Goal: Check status: Check status

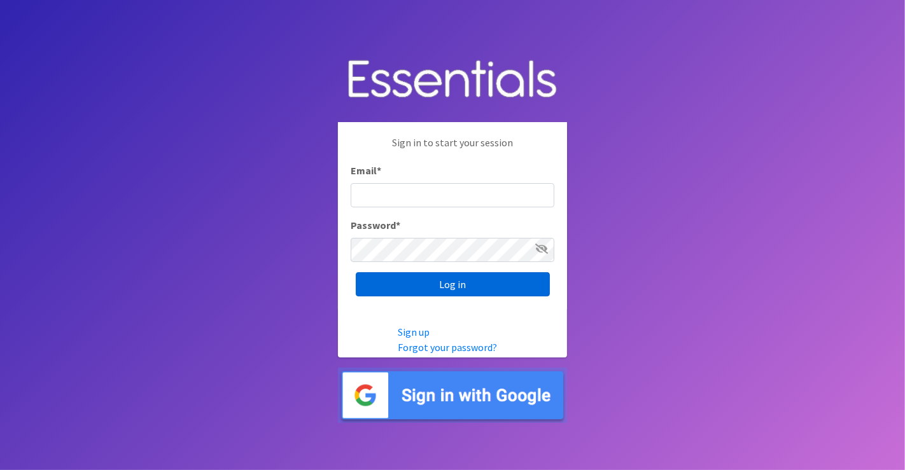
type input "[PERSON_NAME][EMAIL_ADDRESS][DOMAIN_NAME]"
click at [412, 295] on input "Log in" at bounding box center [453, 284] width 194 height 24
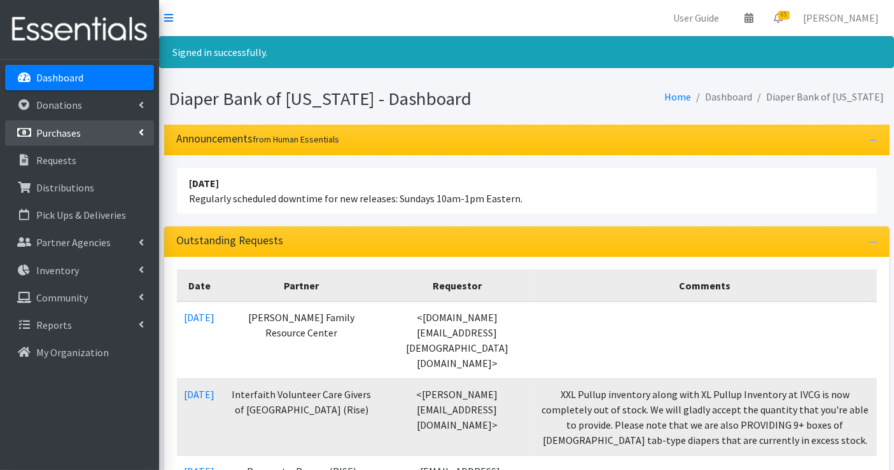
click at [67, 130] on p "Purchases" at bounding box center [58, 133] width 45 height 13
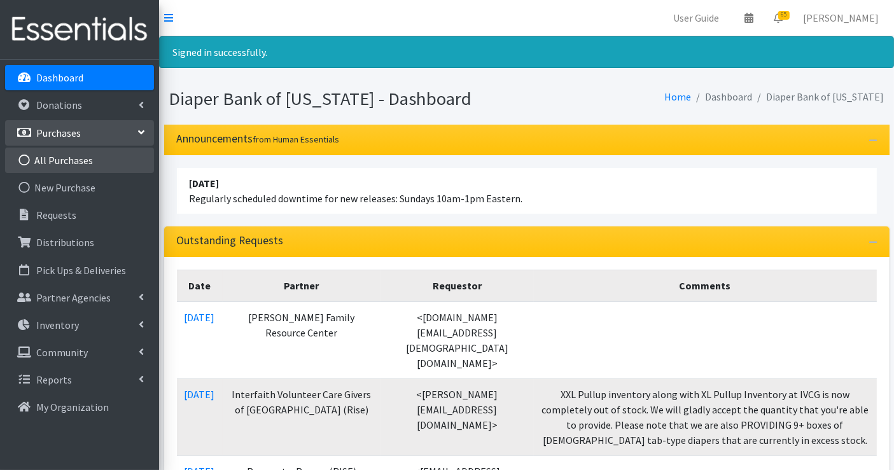
click at [73, 153] on link "All Purchases" at bounding box center [79, 160] width 149 height 25
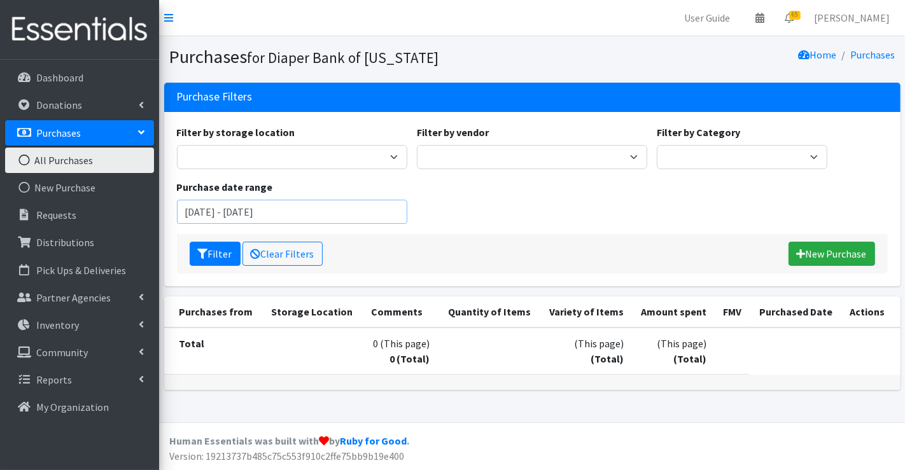
click at [356, 211] on input "August 7, 2025 - November 7, 2025" at bounding box center [292, 212] width 230 height 24
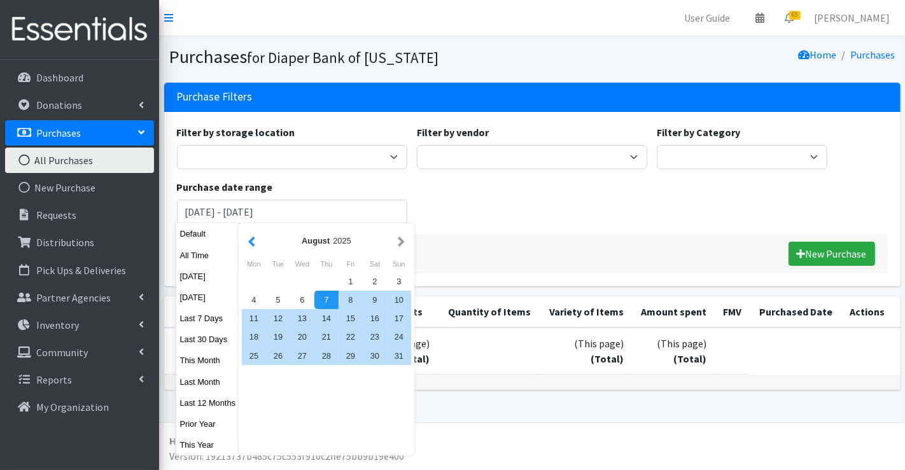
click at [249, 242] on button "button" at bounding box center [251, 241] width 13 height 16
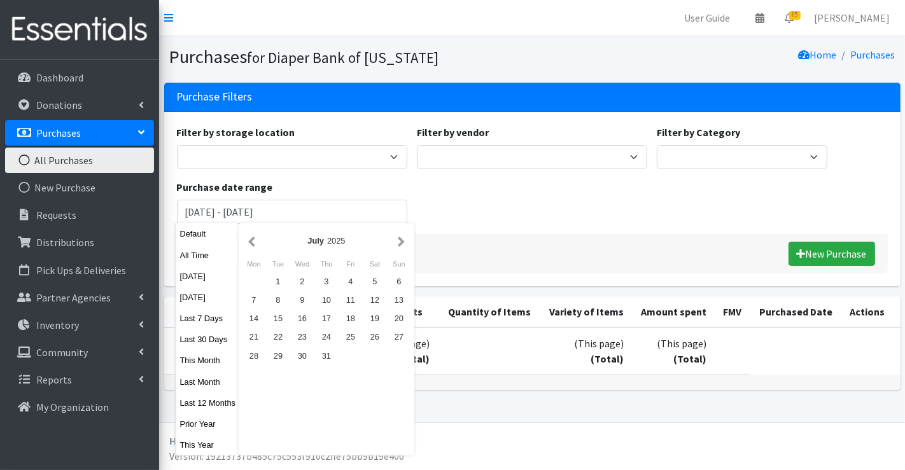
click at [249, 242] on button "button" at bounding box center [251, 241] width 13 height 16
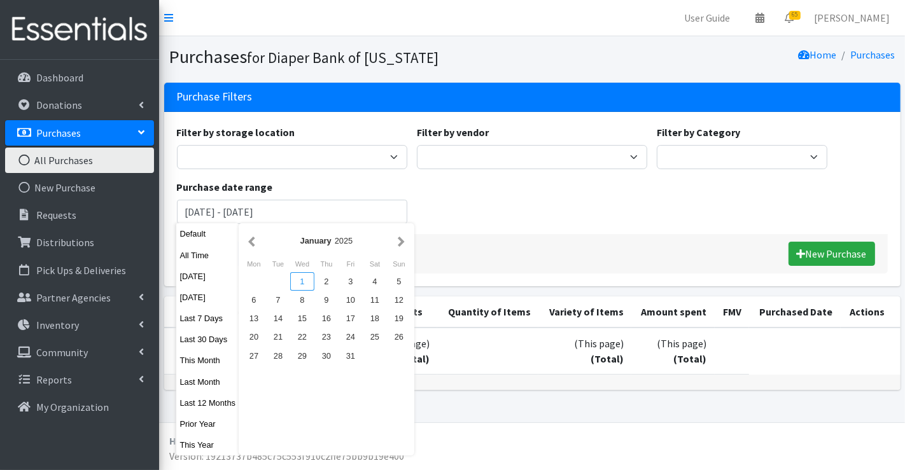
click at [302, 279] on div "1" at bounding box center [302, 281] width 24 height 18
click at [396, 242] on button "button" at bounding box center [400, 241] width 13 height 16
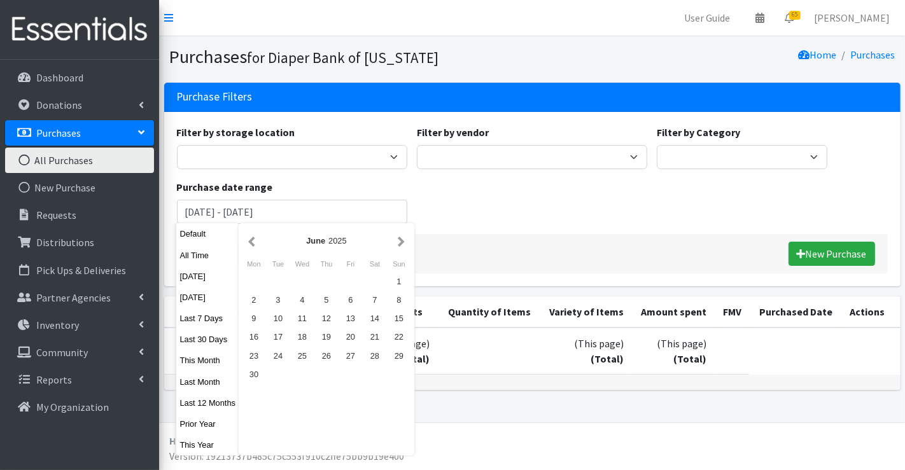
click at [396, 242] on button "button" at bounding box center [400, 241] width 13 height 16
click at [276, 286] on div "1" at bounding box center [278, 281] width 24 height 18
type input "January 1, 2025 - July 1, 2025"
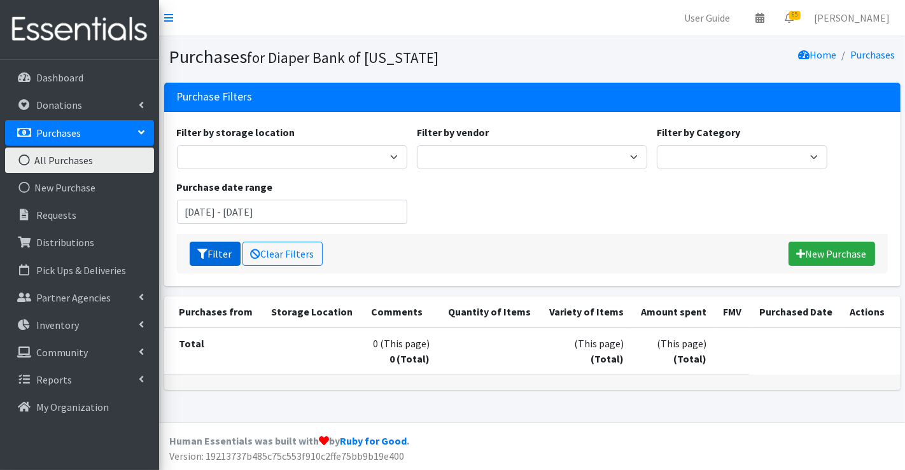
click at [202, 253] on icon "submit" at bounding box center [203, 254] width 10 height 10
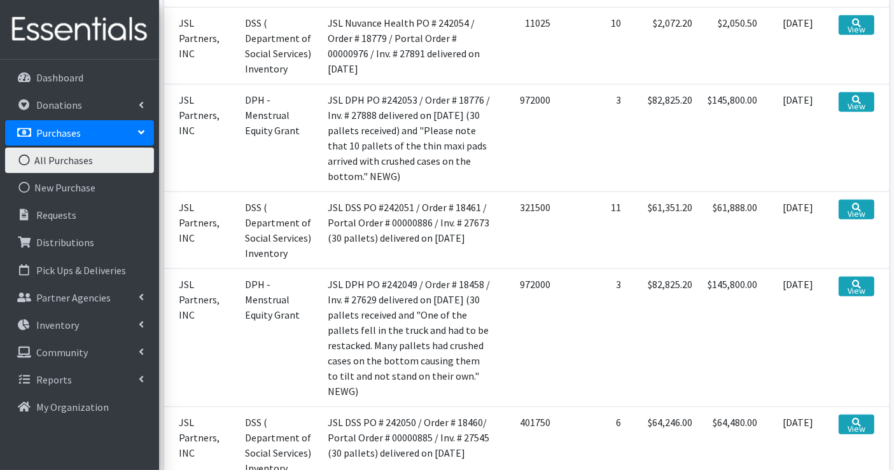
scroll to position [1337, 0]
click at [859, 27] on icon at bounding box center [856, 22] width 9 height 9
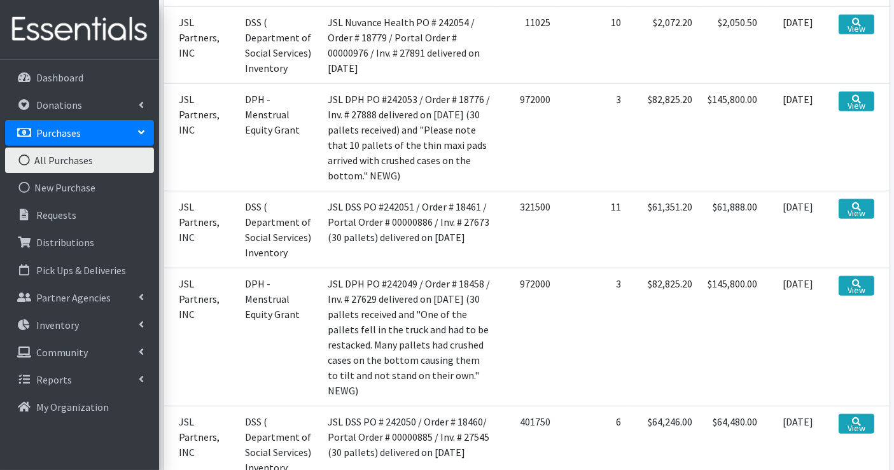
type input "[DATE] - [DATE]"
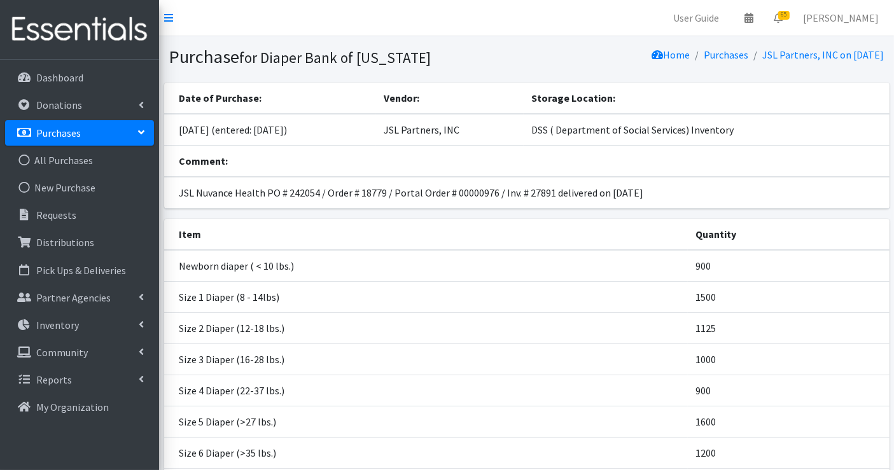
scroll to position [185, 0]
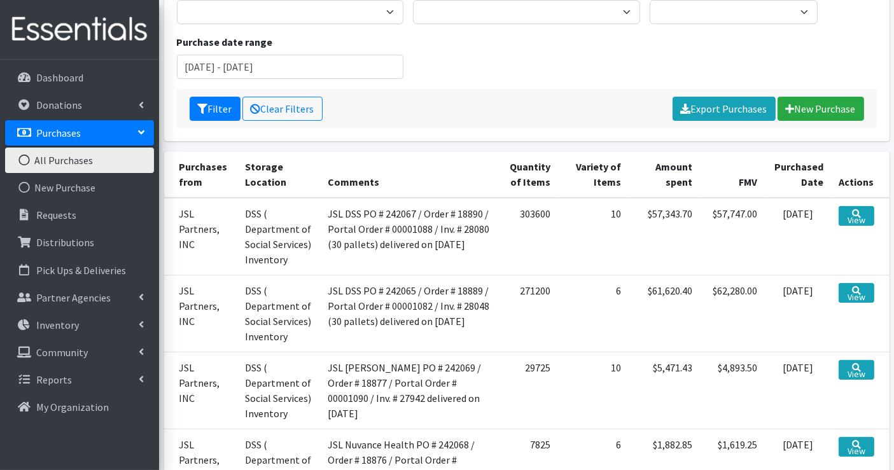
scroll to position [141, 0]
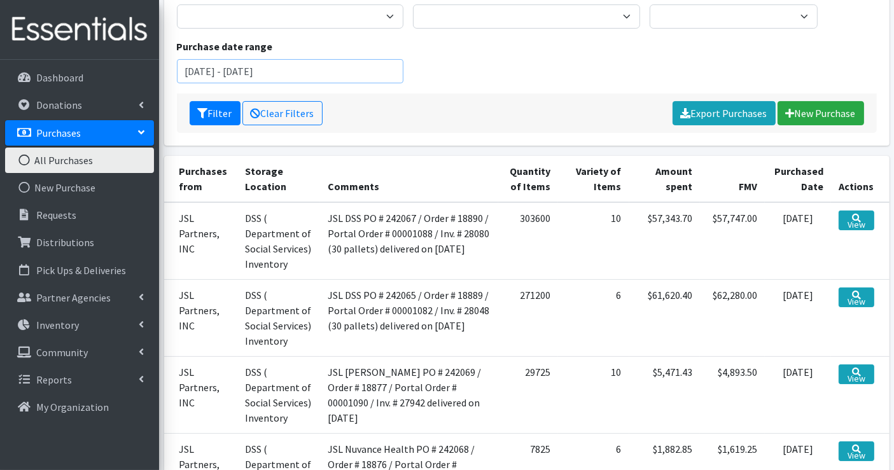
click at [338, 73] on input "[DATE] - [DATE]" at bounding box center [290, 71] width 227 height 24
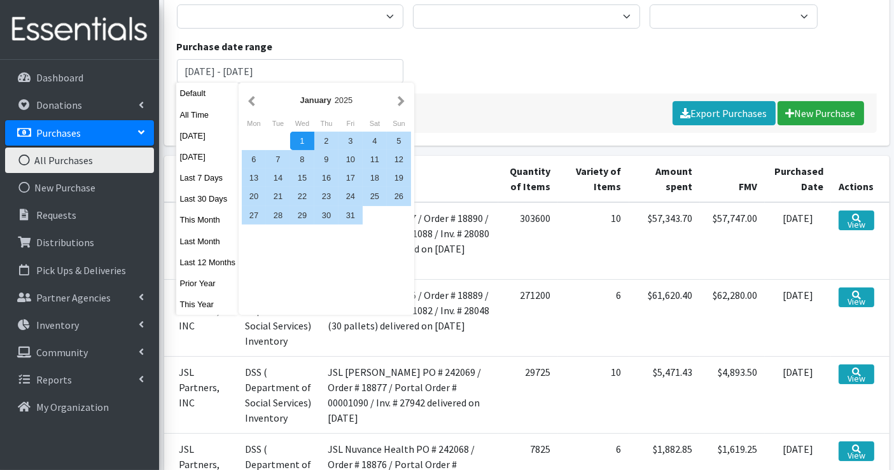
click at [296, 143] on div "1" at bounding box center [302, 141] width 24 height 18
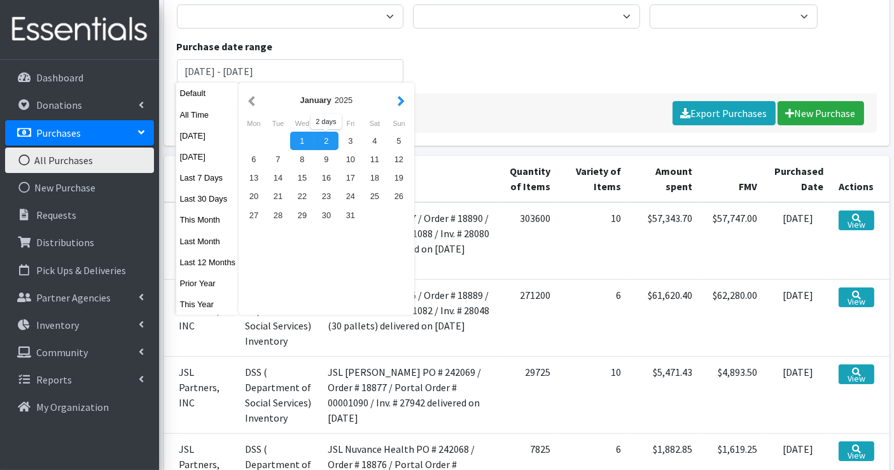
click at [397, 97] on button "button" at bounding box center [400, 100] width 13 height 16
click at [258, 104] on div "February 2025" at bounding box center [326, 100] width 136 height 12
click at [260, 97] on div "February 2025" at bounding box center [326, 100] width 136 height 12
click at [243, 99] on div "February 2025" at bounding box center [326, 100] width 169 height 29
click at [245, 99] on button "button" at bounding box center [251, 100] width 13 height 16
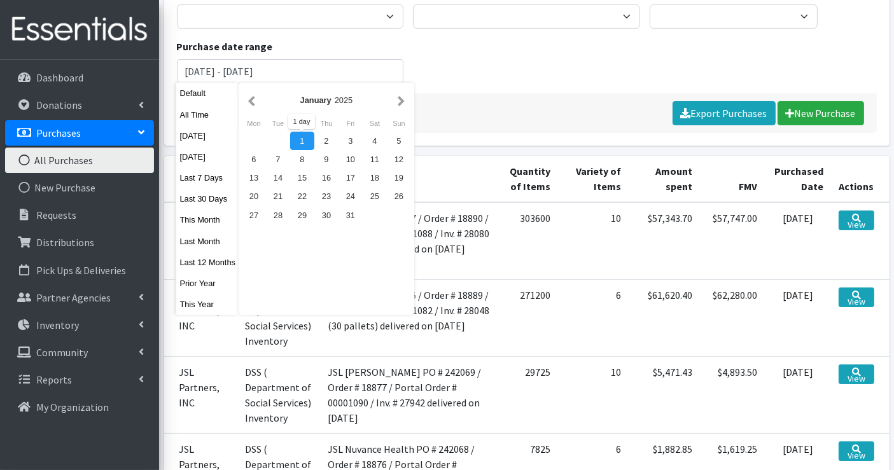
click at [299, 140] on div "1" at bounding box center [302, 141] width 24 height 18
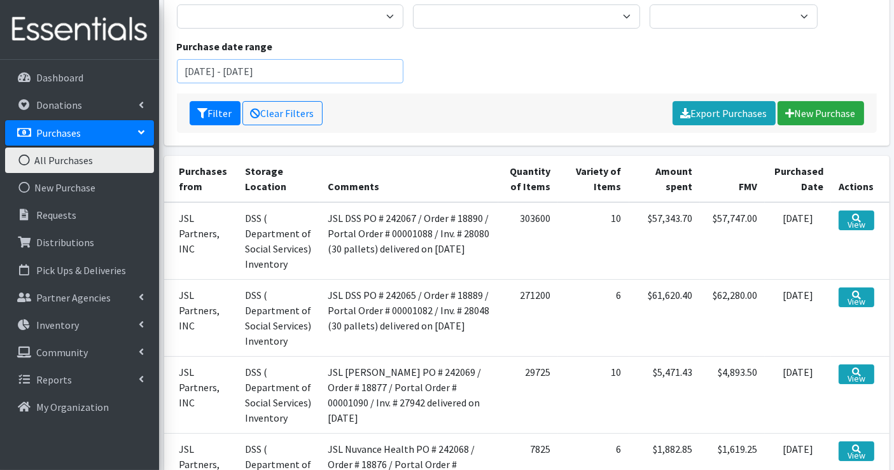
click at [292, 73] on input "January 1, 2025 - January 1, 2025" at bounding box center [290, 71] width 227 height 24
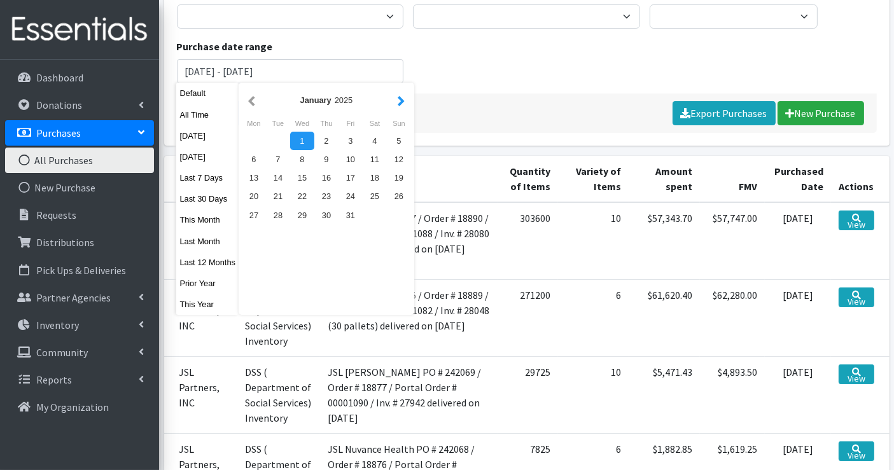
click at [400, 103] on button "button" at bounding box center [400, 100] width 13 height 16
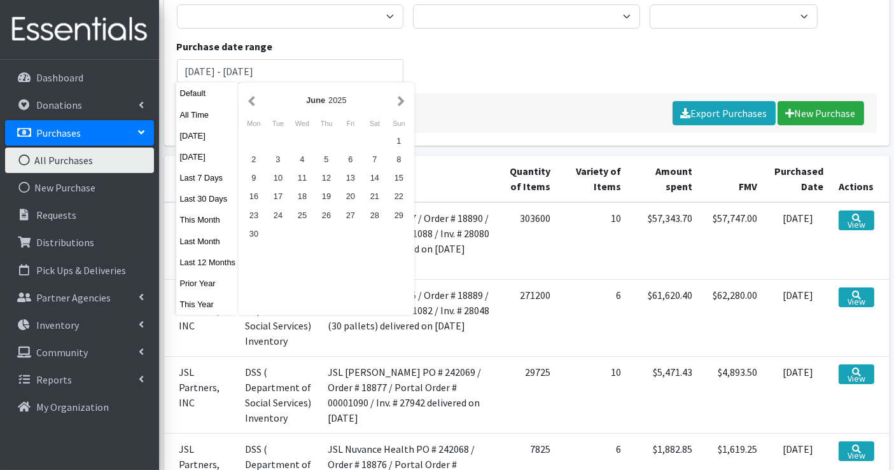
click at [400, 103] on button "button" at bounding box center [400, 100] width 13 height 16
click at [251, 141] on div "1" at bounding box center [254, 141] width 24 height 18
click at [256, 143] on div "1" at bounding box center [254, 141] width 24 height 18
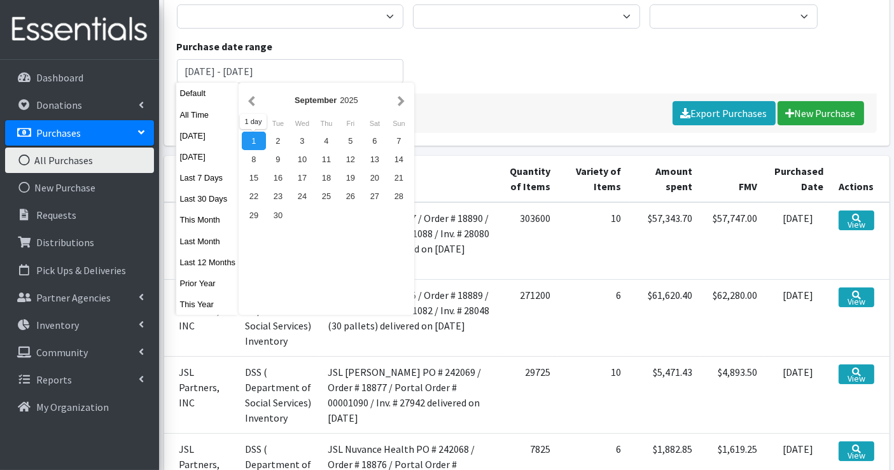
type input "September 1, 2025 - September 1, 2025"
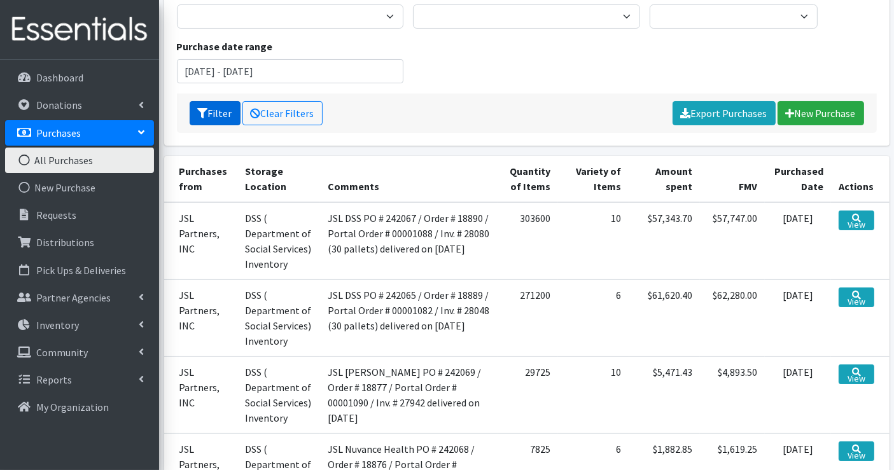
click at [222, 113] on button "Filter" at bounding box center [215, 113] width 51 height 24
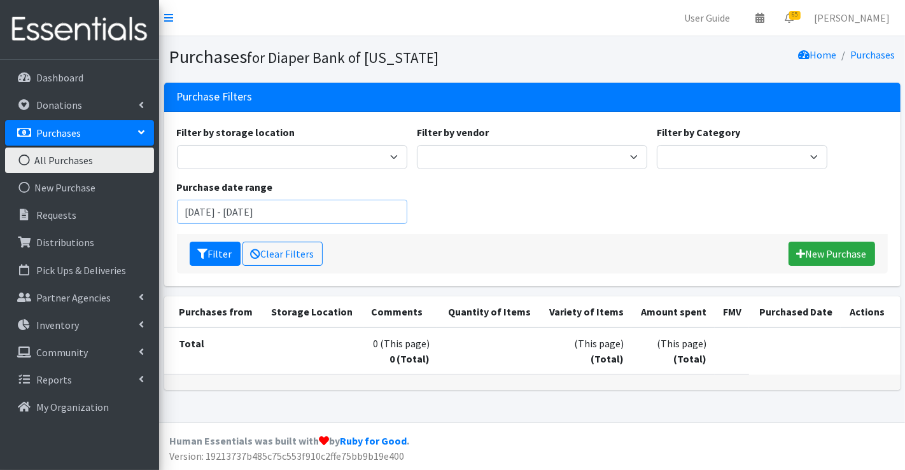
click at [361, 211] on input "September 1, 2025 - September 1, 2025" at bounding box center [292, 212] width 230 height 24
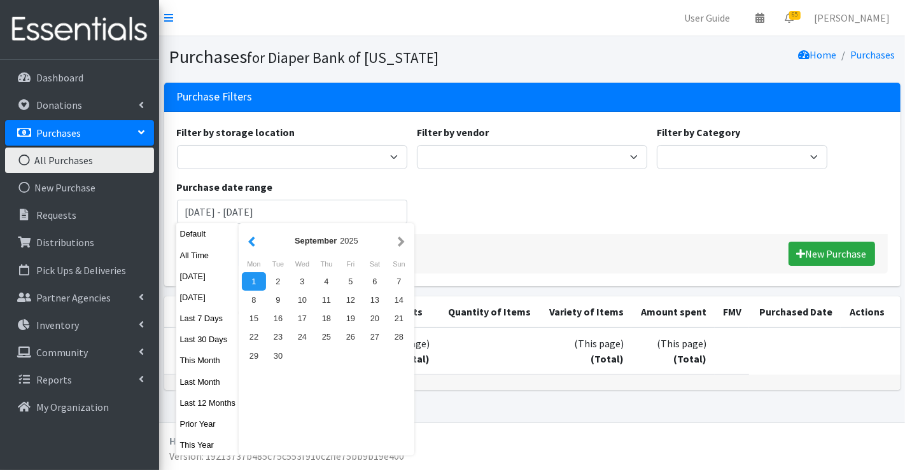
click at [254, 239] on button "button" at bounding box center [251, 241] width 13 height 16
click at [253, 241] on button "button" at bounding box center [251, 241] width 13 height 16
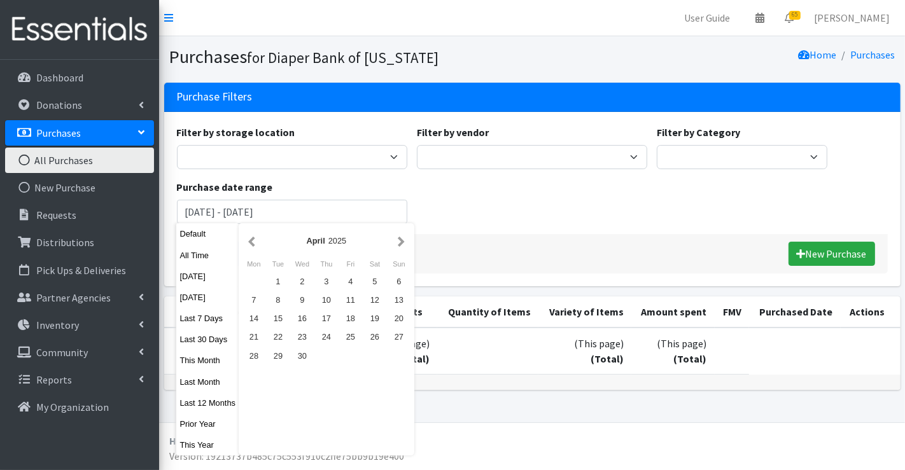
click at [253, 241] on button "button" at bounding box center [251, 241] width 13 height 16
click at [401, 238] on button "button" at bounding box center [400, 241] width 13 height 16
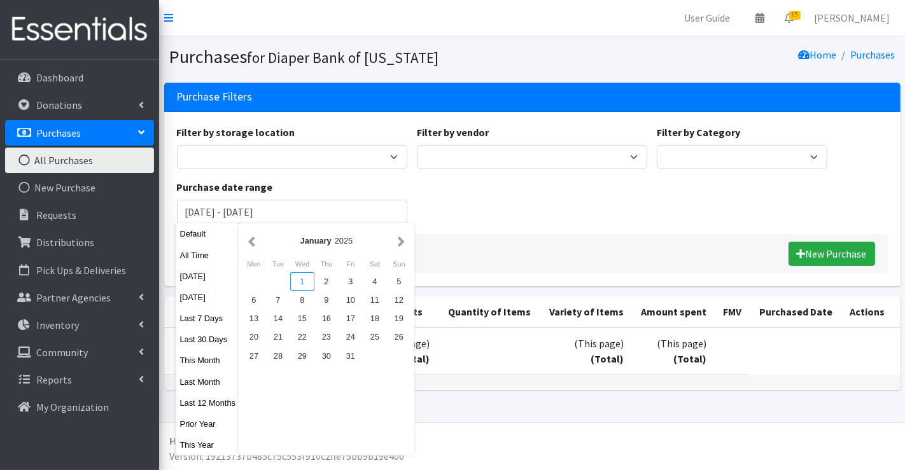
click at [295, 284] on div "1" at bounding box center [302, 281] width 24 height 18
click at [393, 242] on div "January 2025" at bounding box center [326, 241] width 136 height 12
click at [399, 242] on button "button" at bounding box center [400, 241] width 13 height 16
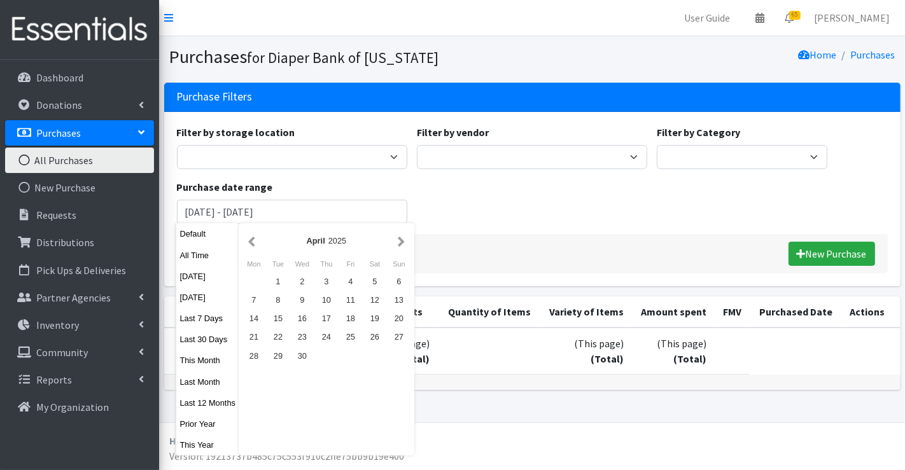
click at [399, 242] on button "button" at bounding box center [400, 241] width 13 height 16
click at [247, 242] on button "button" at bounding box center [251, 241] width 13 height 16
click at [394, 243] on button "button" at bounding box center [400, 241] width 13 height 16
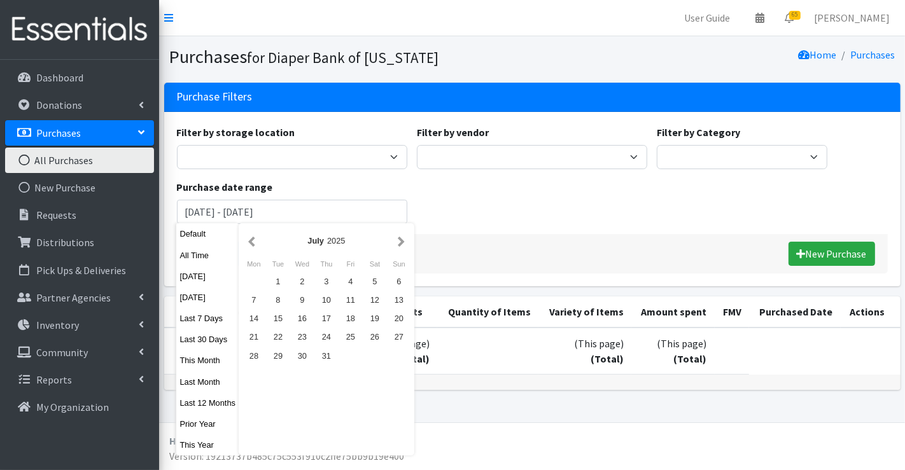
click at [394, 243] on button "button" at bounding box center [400, 241] width 13 height 16
click at [245, 245] on button "button" at bounding box center [251, 241] width 13 height 16
click at [348, 280] on div "1" at bounding box center [350, 281] width 24 height 18
type input "January 1, 2025 - August 1, 2025"
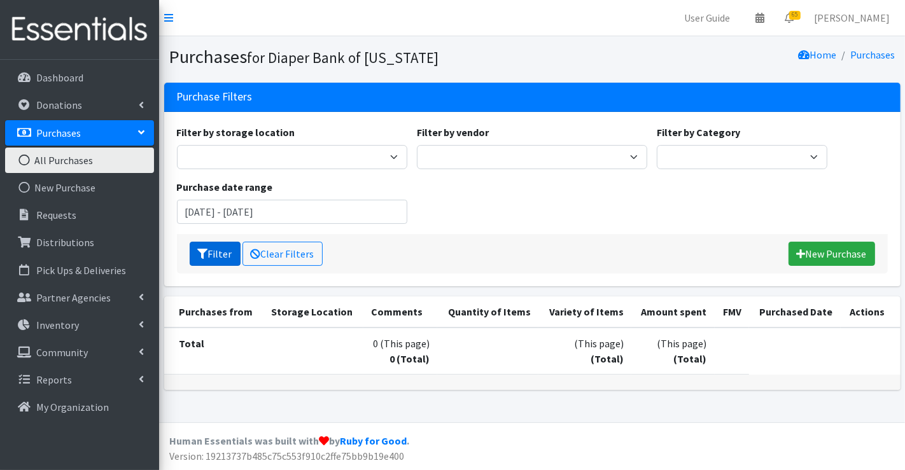
click at [211, 248] on button "Filter" at bounding box center [215, 254] width 51 height 24
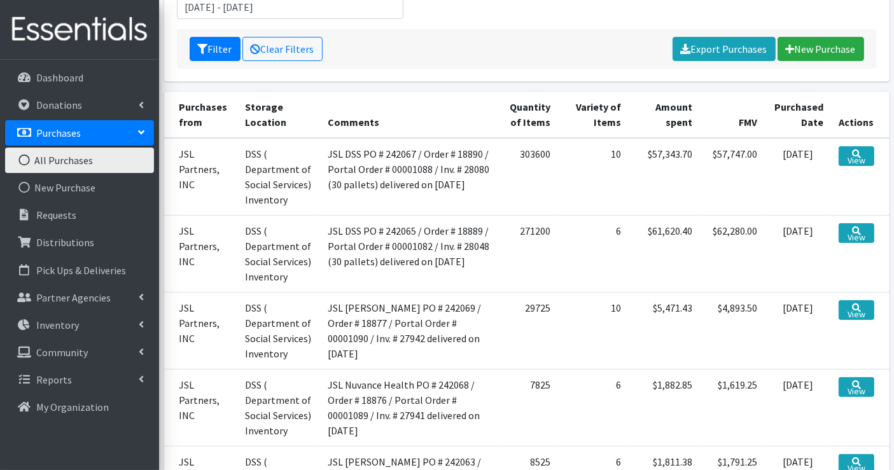
scroll to position [209, 0]
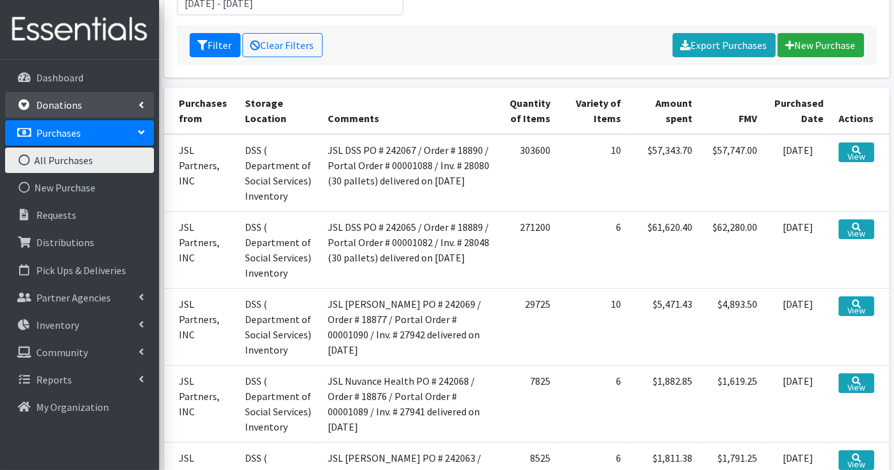
click at [94, 106] on link "Donations" at bounding box center [79, 104] width 149 height 25
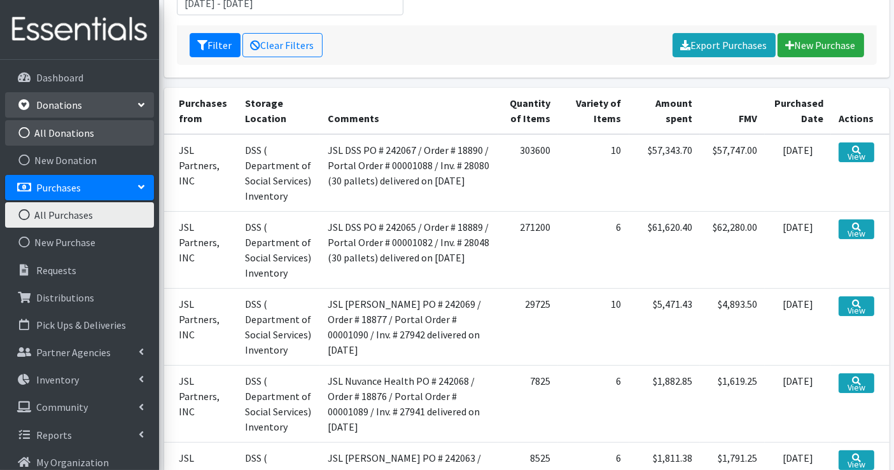
click at [76, 129] on link "All Donations" at bounding box center [79, 132] width 149 height 25
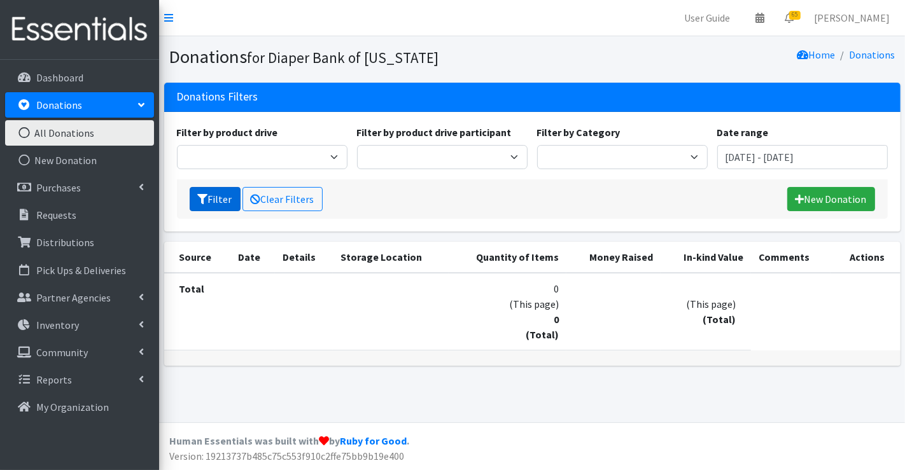
click at [224, 196] on button "Filter" at bounding box center [215, 199] width 51 height 24
click at [765, 160] on input "[DATE] - [DATE]" at bounding box center [802, 157] width 170 height 24
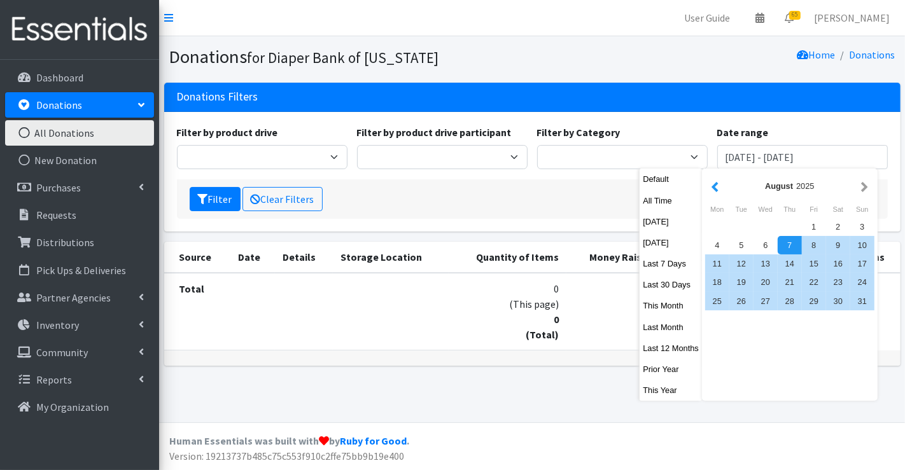
click at [714, 186] on button "button" at bounding box center [714, 186] width 13 height 16
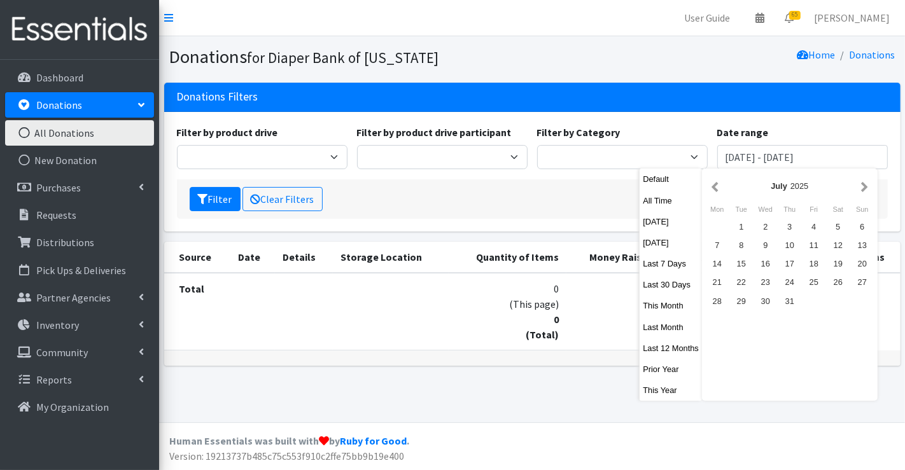
click at [714, 186] on button "button" at bounding box center [714, 186] width 13 height 16
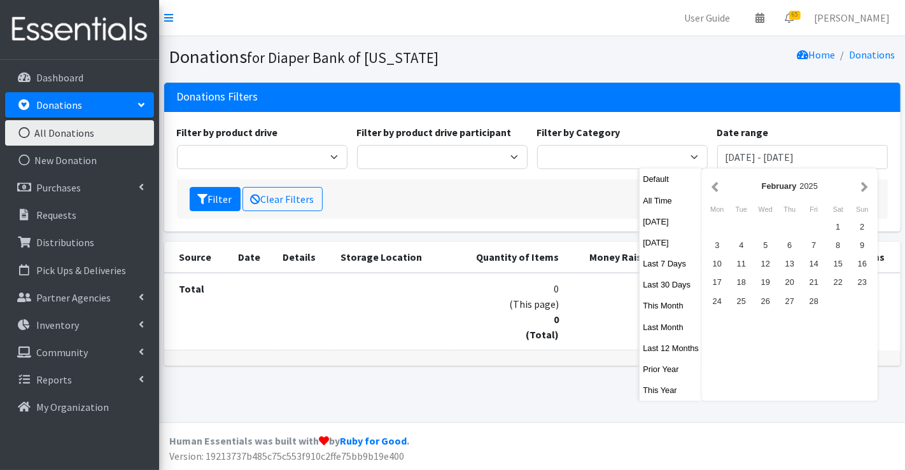
click at [714, 186] on button "button" at bounding box center [714, 186] width 13 height 16
click at [763, 223] on div "1" at bounding box center [765, 227] width 24 height 18
click at [860, 186] on button "button" at bounding box center [864, 186] width 13 height 16
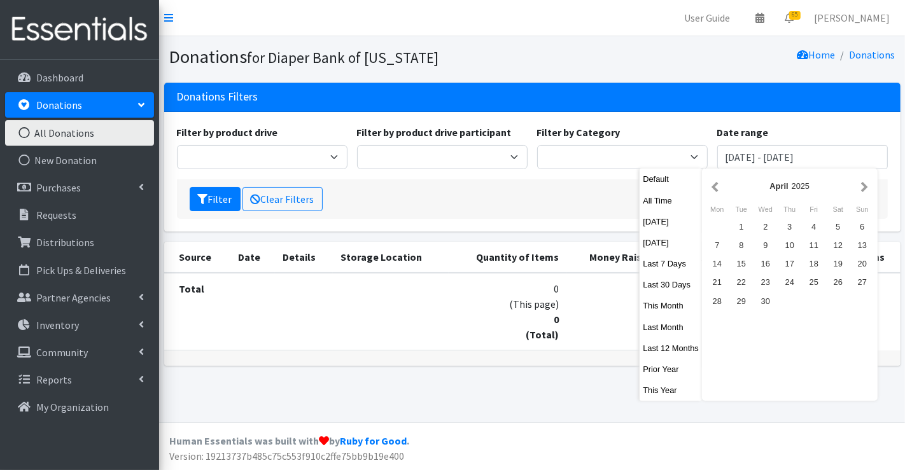
click at [860, 186] on button "button" at bounding box center [864, 186] width 13 height 16
click at [713, 188] on button "button" at bounding box center [714, 186] width 13 height 16
click at [558, 181] on div "Filter Clear Filters New Donation" at bounding box center [532, 198] width 711 height 39
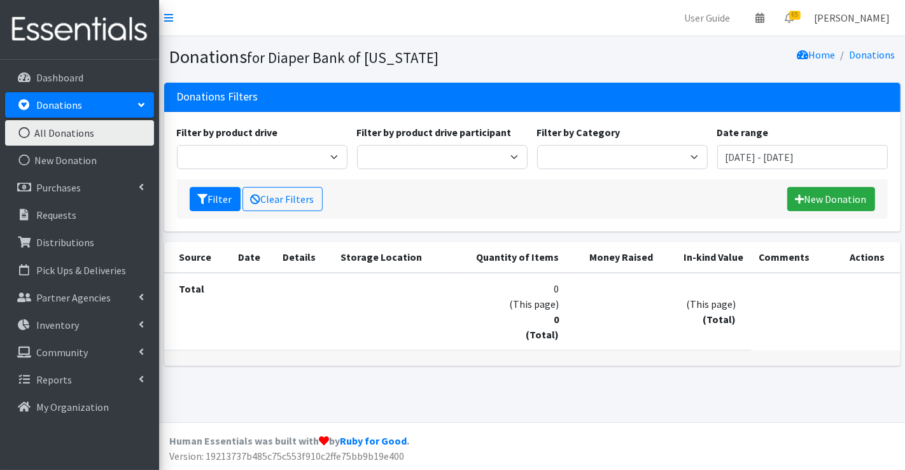
click at [857, 18] on link "[PERSON_NAME]" at bounding box center [852, 17] width 96 height 25
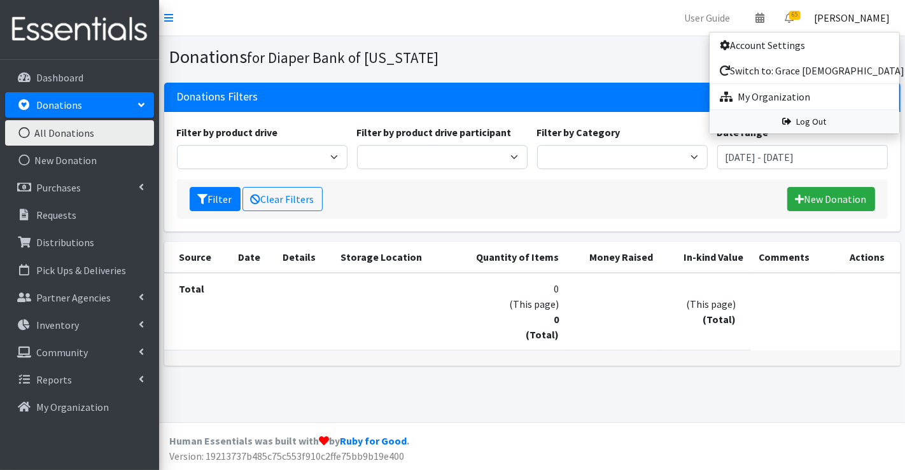
click at [817, 119] on link "Log Out" at bounding box center [804, 122] width 190 height 24
